Goal: Book appointment/travel/reservation

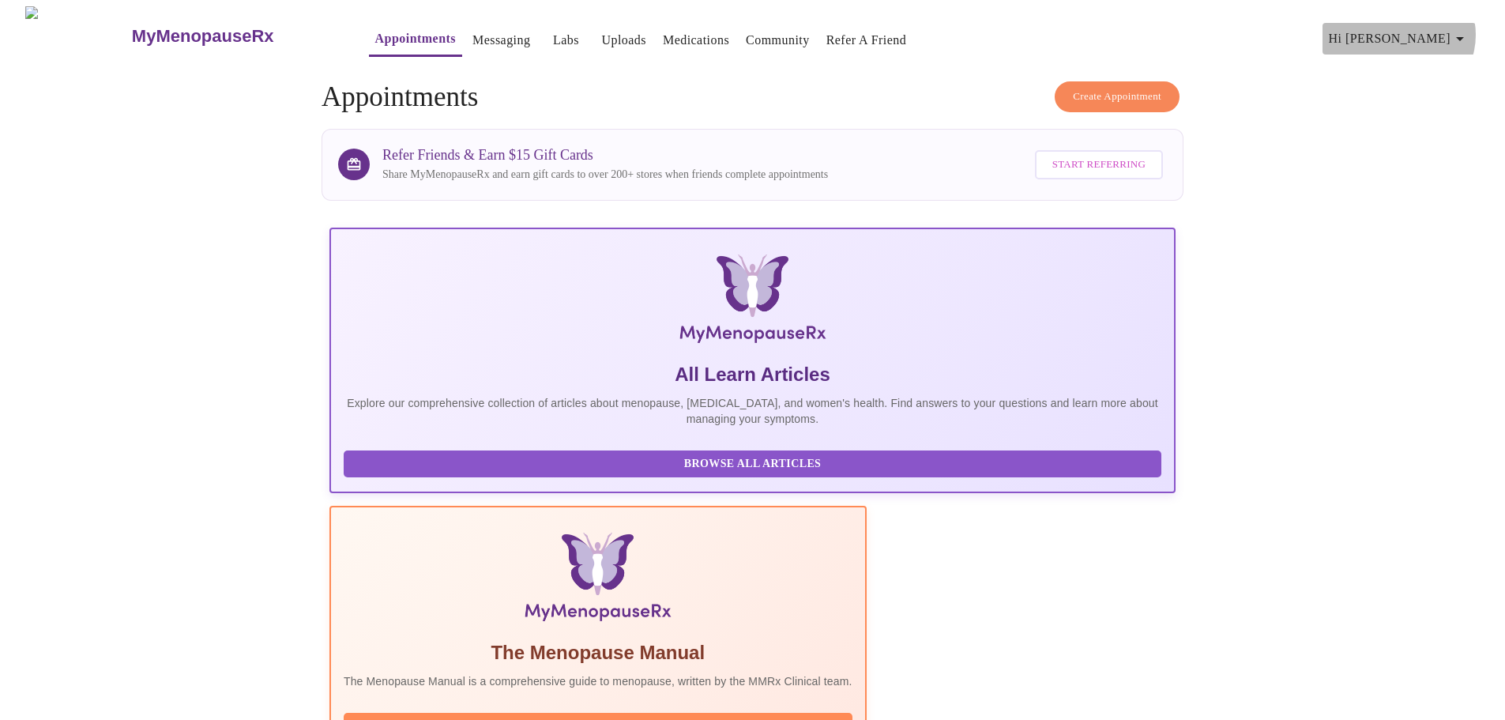
click at [1463, 29] on icon "button" at bounding box center [1460, 38] width 19 height 19
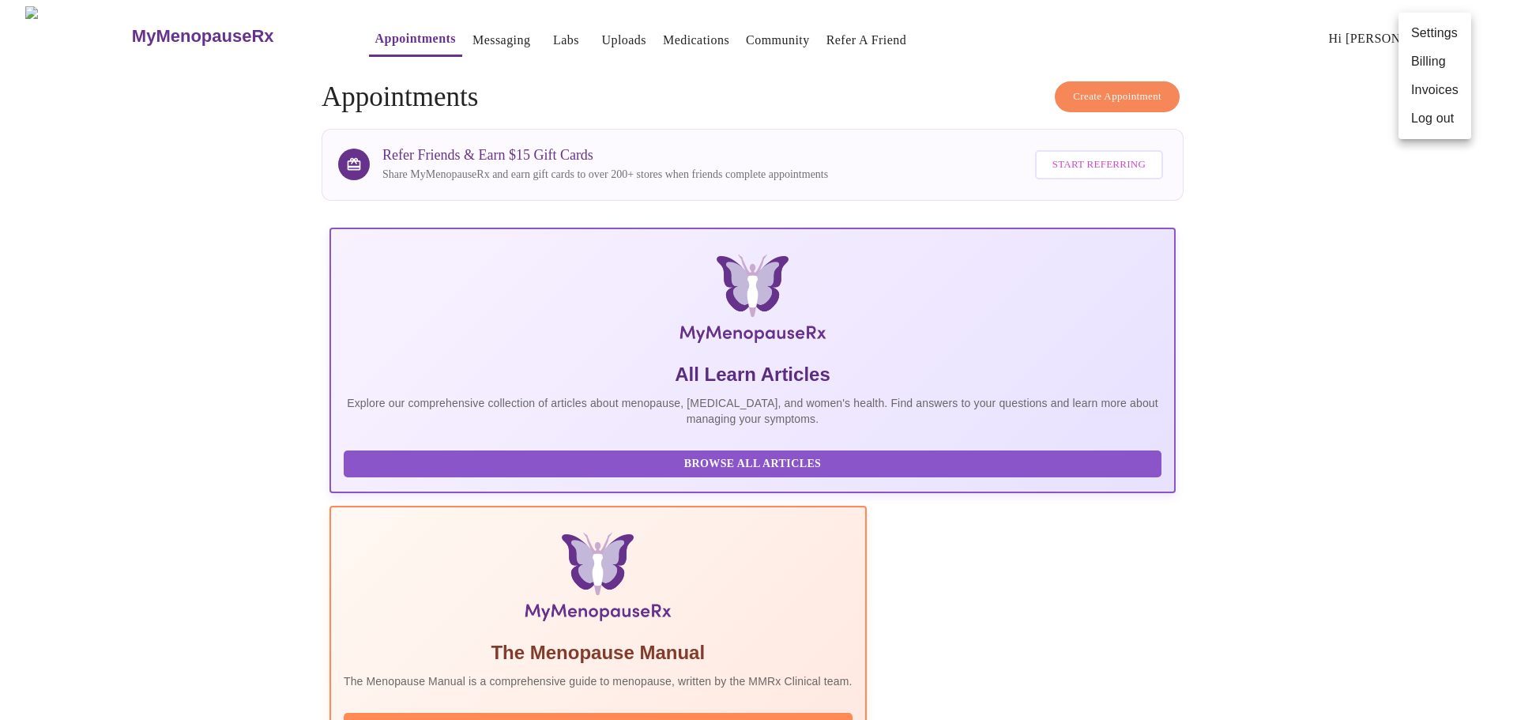
click at [168, 479] on div at bounding box center [758, 360] width 1517 height 720
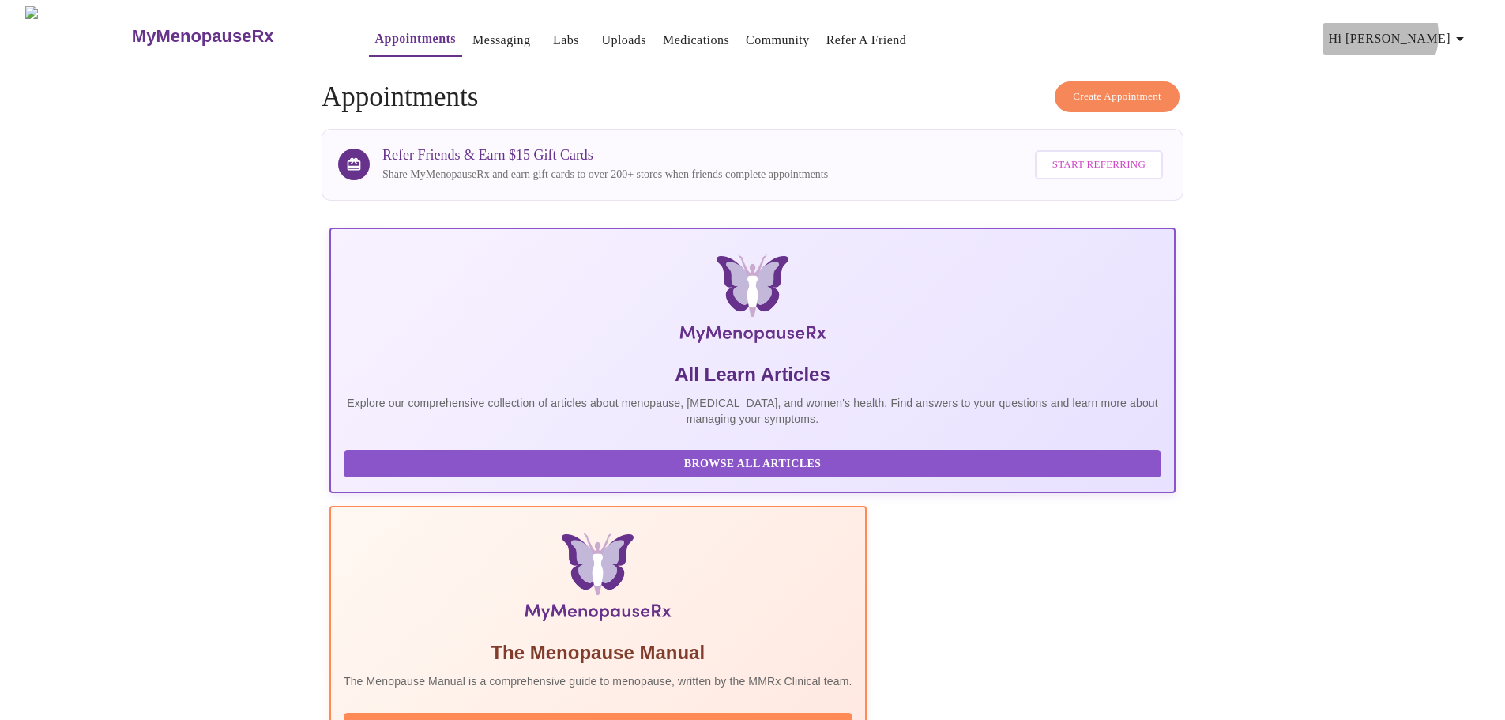
click at [1444, 28] on span "Hi [PERSON_NAME]" at bounding box center [1399, 39] width 141 height 22
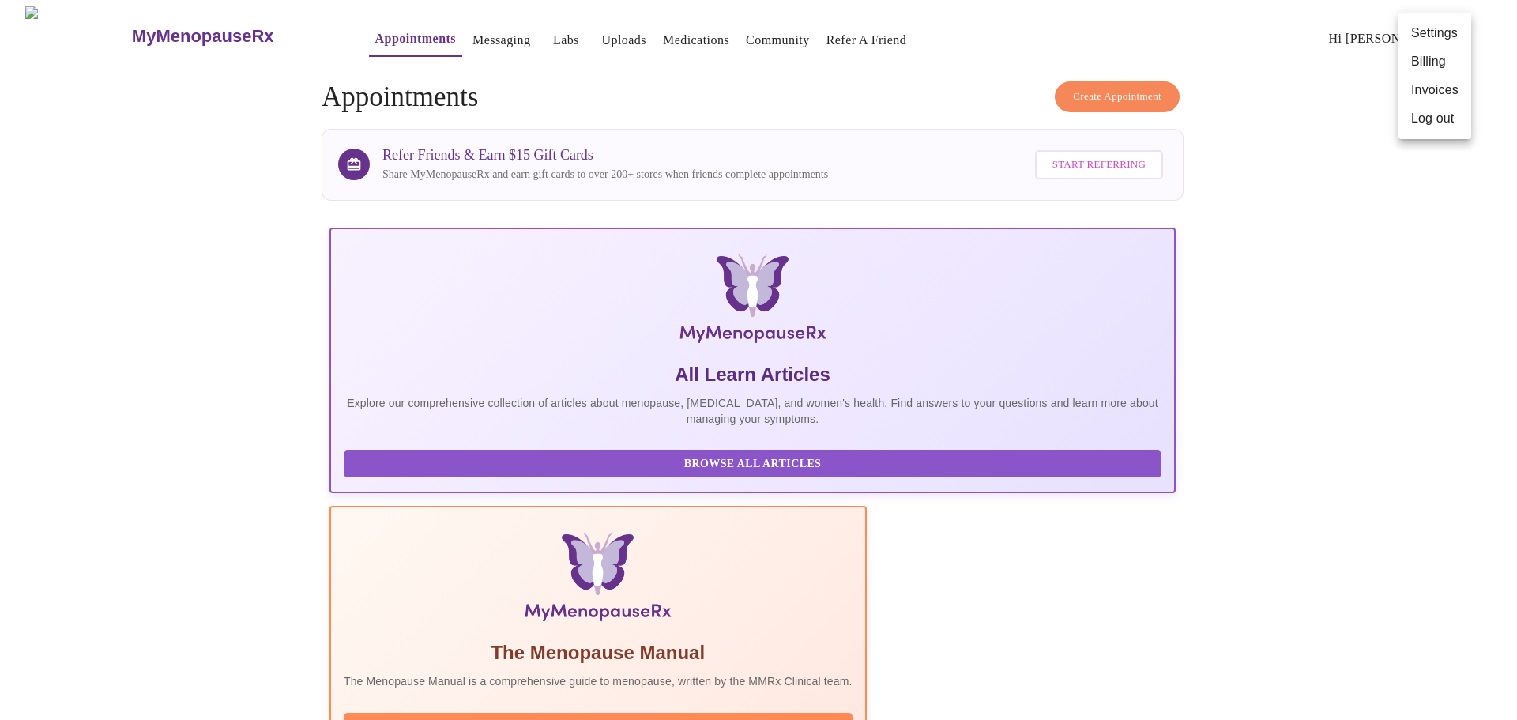
click at [1323, 194] on div at bounding box center [758, 360] width 1517 height 720
